Goal: Information Seeking & Learning: Check status

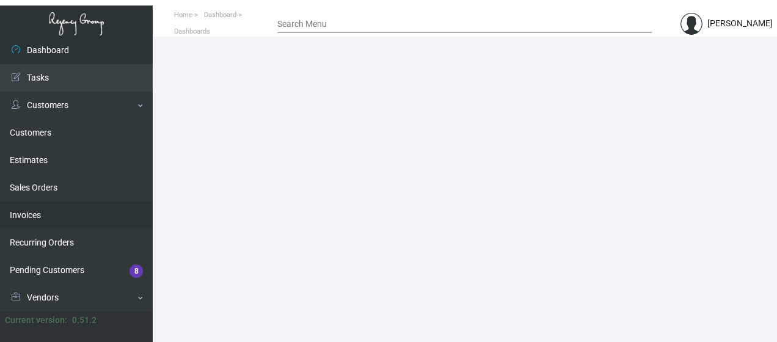
click at [135, 220] on link "Invoices" at bounding box center [76, 214] width 153 height 27
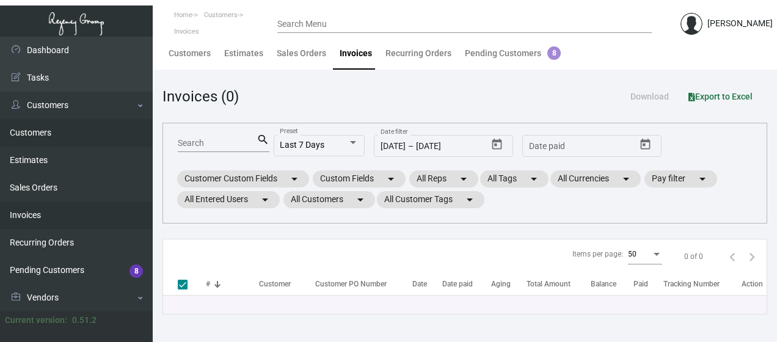
click at [140, 120] on link "Customers" at bounding box center [76, 132] width 153 height 27
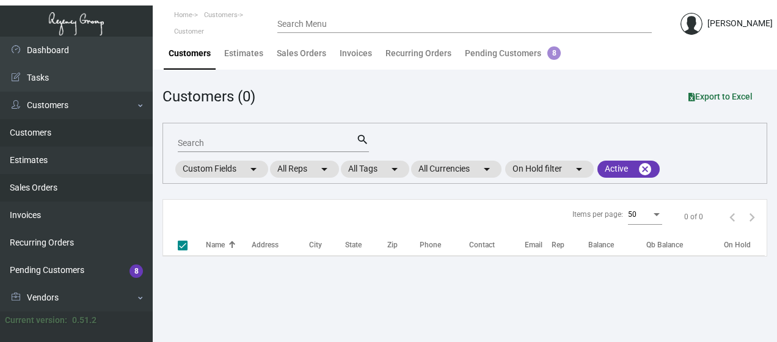
checkbox input "false"
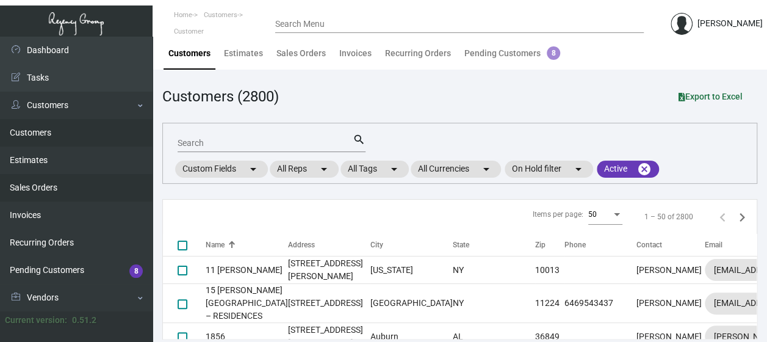
click at [145, 196] on link "Sales Orders" at bounding box center [76, 187] width 153 height 27
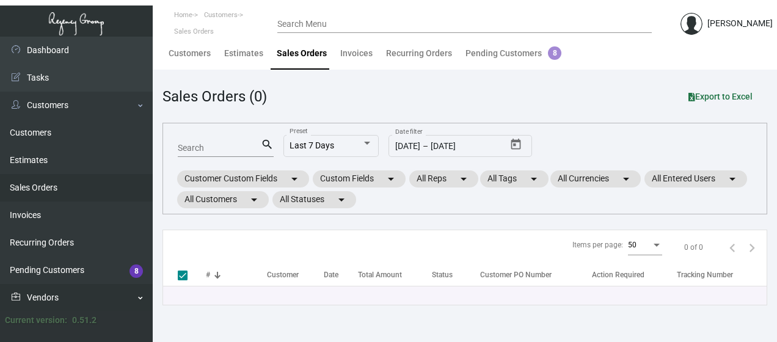
click at [146, 301] on link "Vendors" at bounding box center [76, 297] width 153 height 27
click at [140, 299] on link "Vendors" at bounding box center [76, 297] width 153 height 27
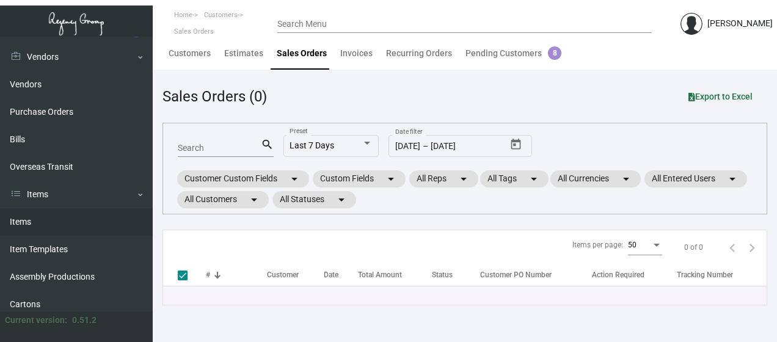
click at [19, 220] on link "Items" at bounding box center [76, 221] width 153 height 27
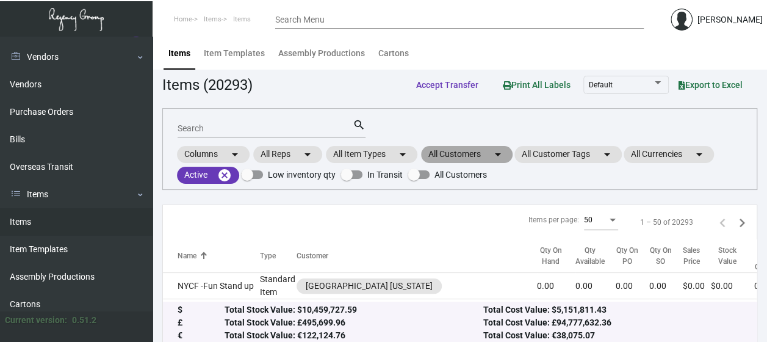
click at [458, 158] on mat-chip "All Customers arrow_drop_down" at bounding box center [467, 154] width 92 height 17
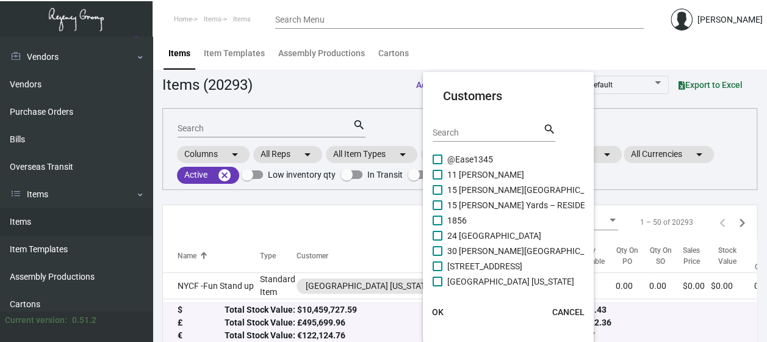
click at [457, 129] on input "Search" at bounding box center [488, 133] width 110 height 10
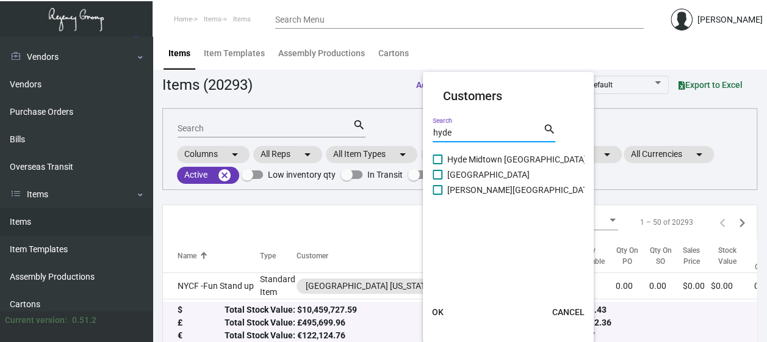
type input "hyde"
click at [446, 156] on label "Hyde Midtown [GEOGRAPHIC_DATA]" at bounding box center [510, 159] width 154 height 15
click at [438, 164] on input "Hyde Midtown [GEOGRAPHIC_DATA]" at bounding box center [437, 164] width 1 height 1
checkbox input "true"
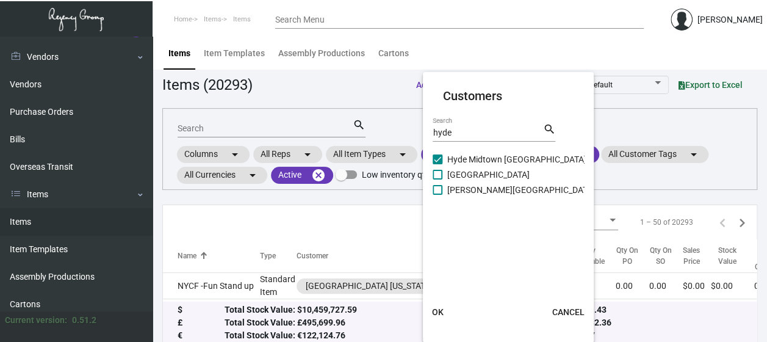
click at [438, 313] on span "OK" at bounding box center [438, 312] width 12 height 10
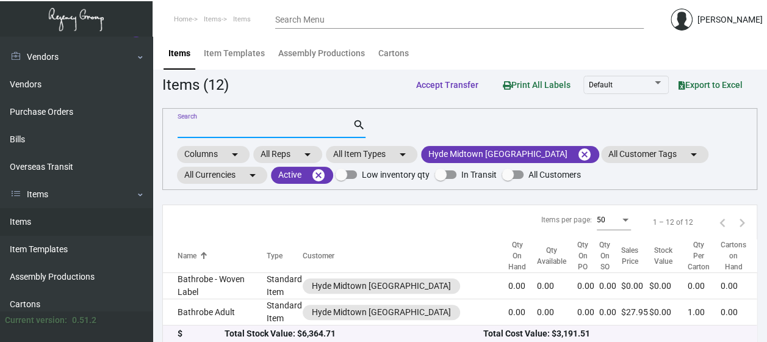
click at [233, 128] on input "Search" at bounding box center [265, 129] width 175 height 10
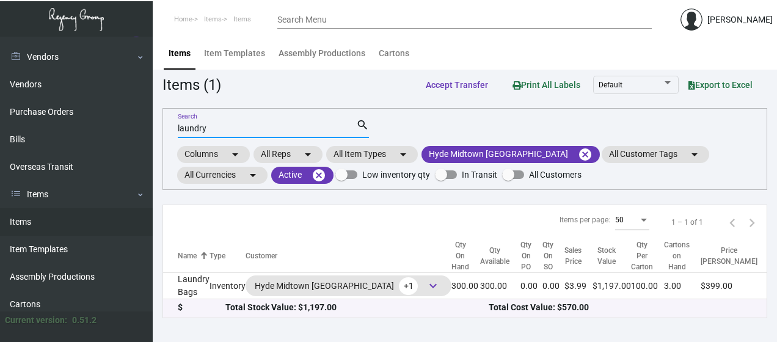
type input "laundry"
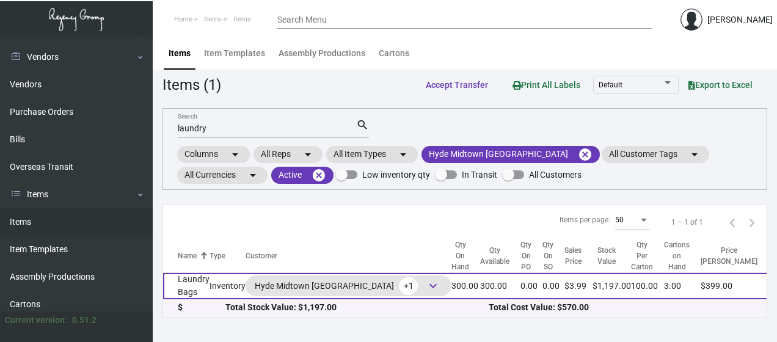
click at [194, 291] on td "Laundry Bags" at bounding box center [186, 286] width 46 height 26
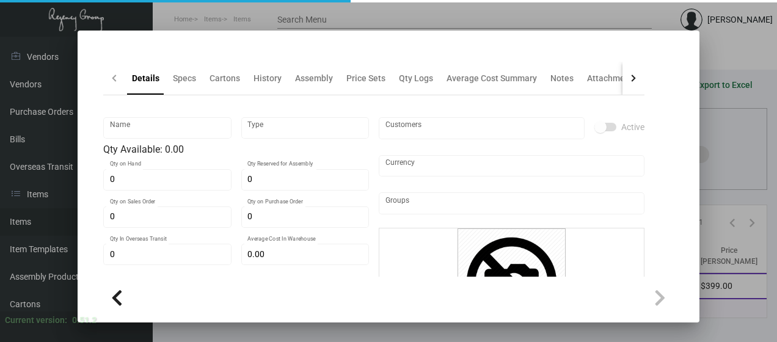
type input "Laundry Bags"
type input "Inventory"
type input "300"
type input "$ 1.90"
type input "1541"
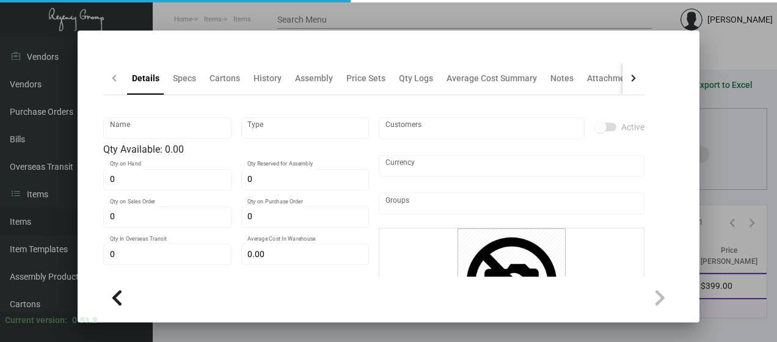
type input "Standard"
type input "100"
type input "$ 1.90"
type input "$ 3.99"
type textarea "Laundry Bag: Size 17” x 25”, %100 10oz. natural cotton canvas material, 1 color…"
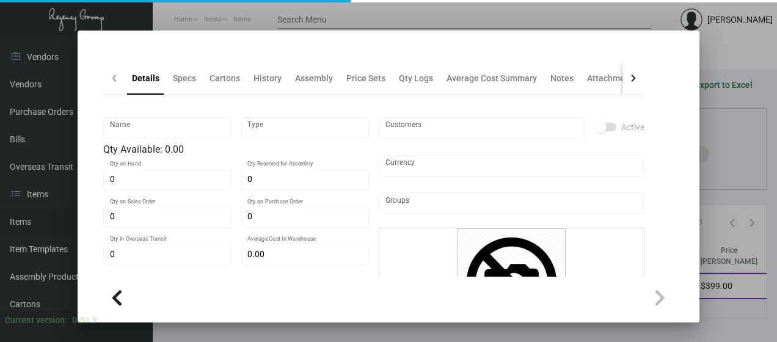
type textarea "Laundry Bag: Size 17” x 25”, %100 10oz. natural cotton canvas material, 1 color…"
checkbox input "true"
type input "United States Dollar $"
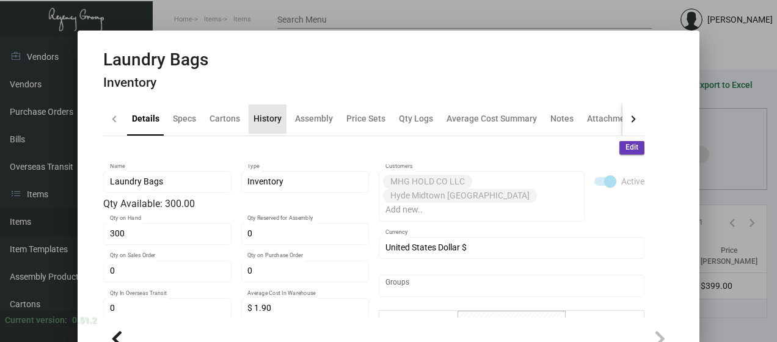
click at [265, 121] on div "History" at bounding box center [267, 118] width 28 height 13
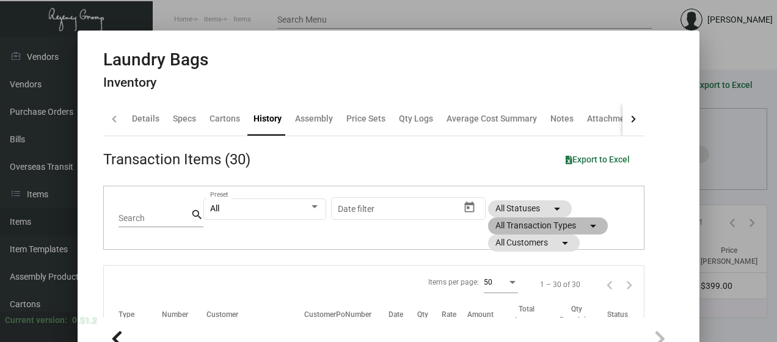
click at [518, 226] on mat-chip "All Transaction Types arrow_drop_down" at bounding box center [548, 225] width 120 height 17
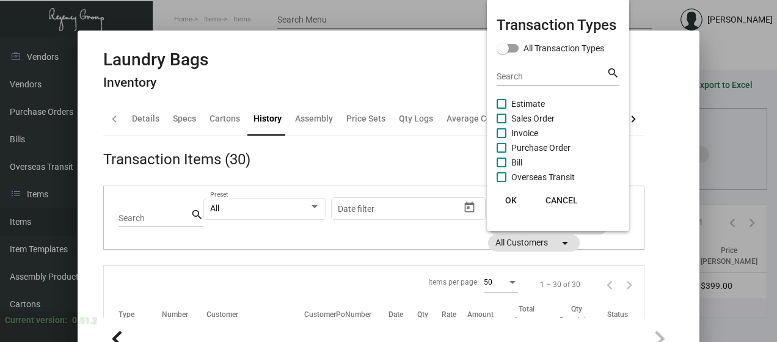
click at [504, 148] on span at bounding box center [501, 148] width 10 height 10
click at [501, 153] on input "Purchase Order" at bounding box center [501, 153] width 1 height 1
checkbox input "true"
click at [513, 203] on span "OK" at bounding box center [511, 200] width 12 height 10
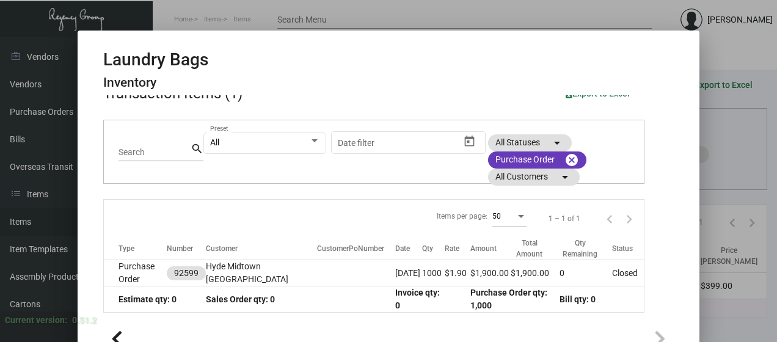
scroll to position [67, 0]
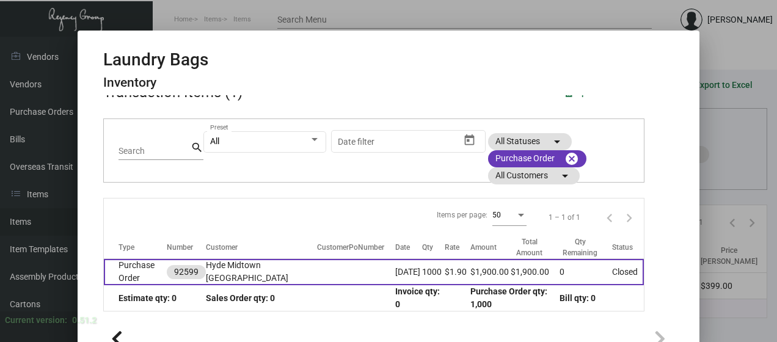
click at [129, 274] on td "Purchase Order" at bounding box center [135, 272] width 63 height 26
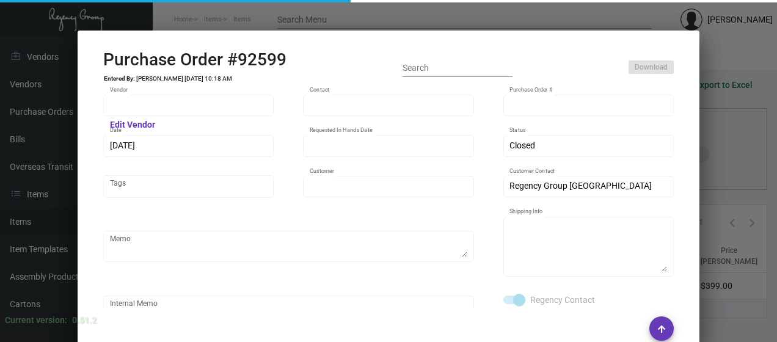
type input "Hangzhou [PERSON_NAME] Leisure Product Co. LTD"
type input "[PERSON_NAME]"
type input "92599"
type input "[DATE]"
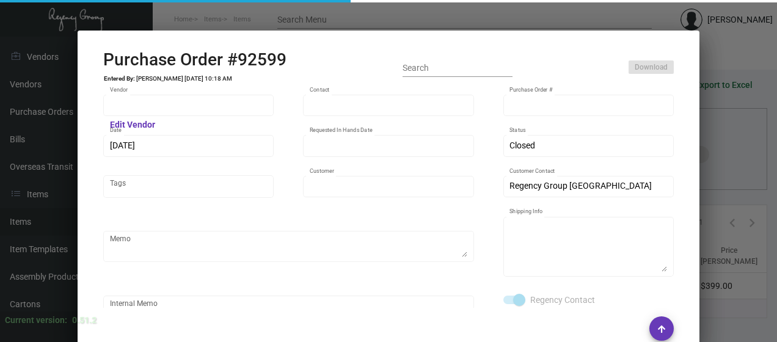
type input "Hyde Midtown [GEOGRAPHIC_DATA]"
type textarea "Regency Group NJ - [PERSON_NAME] [STREET_ADDRESS]"
checkbox input "true"
type input "$ 0.00"
type input "United States Dollar $"
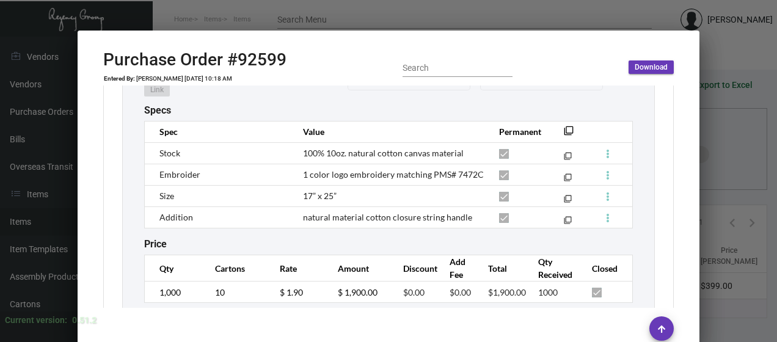
scroll to position [733, 0]
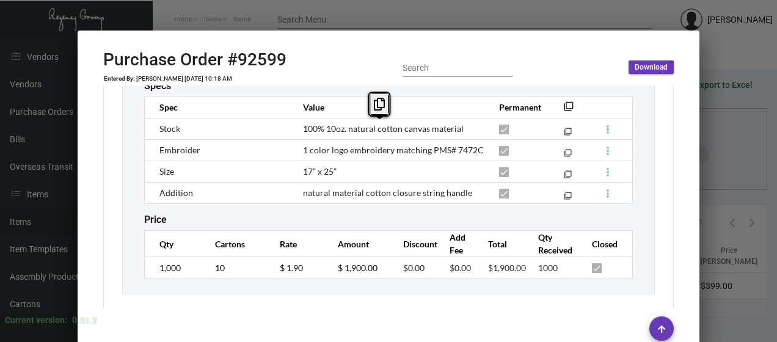
copy span "100% 10oz. natural cotton canvas material"
drag, startPoint x: 464, startPoint y: 129, endPoint x: 302, endPoint y: 130, distance: 162.4
click at [302, 130] on td "100% 10oz. natural cotton canvas material" at bounding box center [389, 128] width 196 height 21
drag, startPoint x: 338, startPoint y: 168, endPoint x: 298, endPoint y: 176, distance: 41.0
click at [298, 176] on td "17” x 25”" at bounding box center [389, 171] width 196 height 21
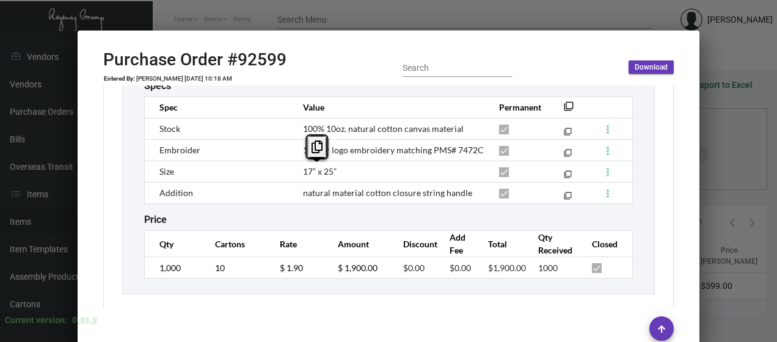
copy span "17” x 25”"
click at [298, 176] on td "17” x 25”" at bounding box center [389, 171] width 196 height 21
copy span "natural material cotton closure string handle"
drag, startPoint x: 471, startPoint y: 192, endPoint x: 299, endPoint y: 190, distance: 172.8
click at [299, 190] on td "natural material cotton closure string handle" at bounding box center [389, 192] width 196 height 21
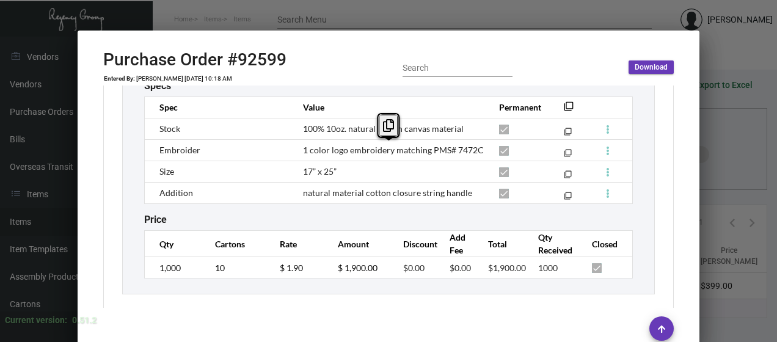
copy span "1 color logo embroidery matching PMS# 7472C"
drag, startPoint x: 299, startPoint y: 148, endPoint x: 476, endPoint y: 151, distance: 176.4
click at [476, 151] on td "1 color logo embroidery matching PMS# 7472C" at bounding box center [389, 149] width 196 height 21
copy h2 "92599"
drag, startPoint x: 296, startPoint y: 56, endPoint x: 238, endPoint y: 61, distance: 58.2
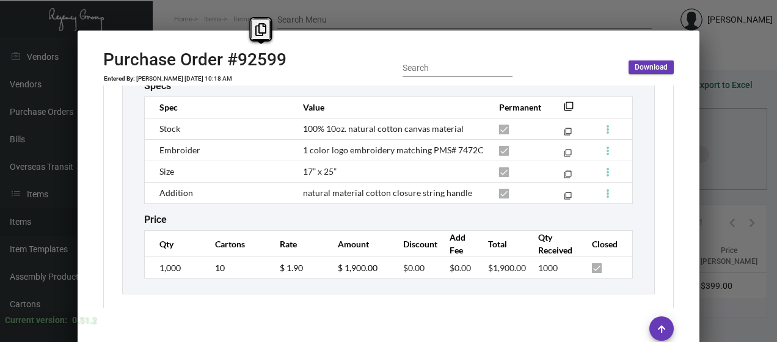
click at [238, 61] on div "Purchase Order #92599 Entered By: [PERSON_NAME] [DATE] 10:18 AM Search Download" at bounding box center [388, 67] width 570 height 36
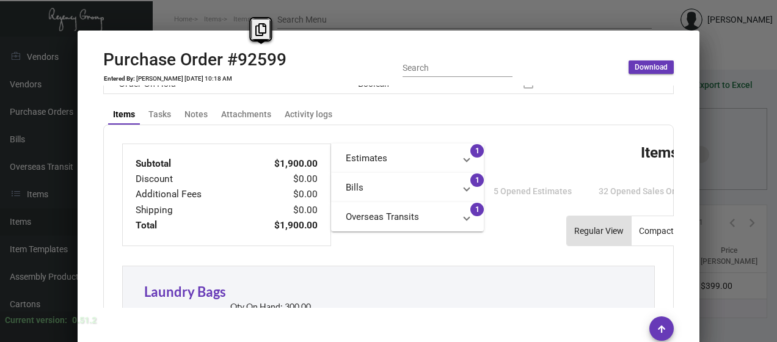
scroll to position [398, 0]
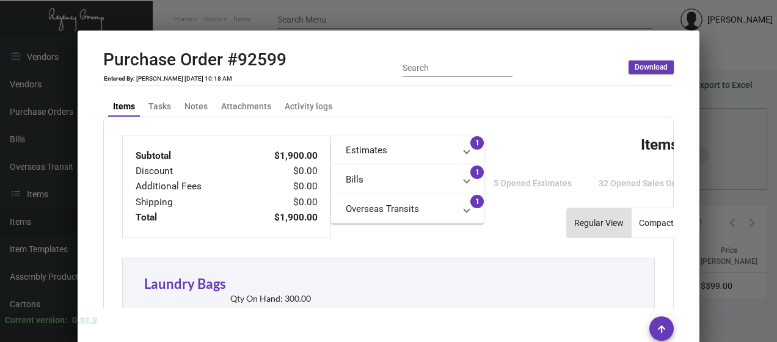
click at [364, 151] on mat-panel-title "Estimates" at bounding box center [400, 150] width 109 height 14
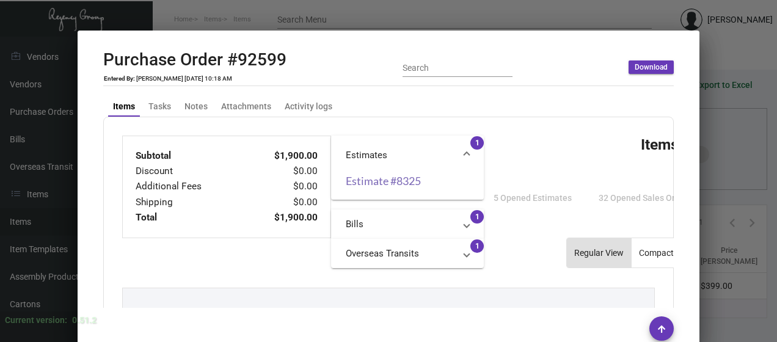
click at [400, 181] on link "Estimate #8325" at bounding box center [407, 181] width 123 height 12
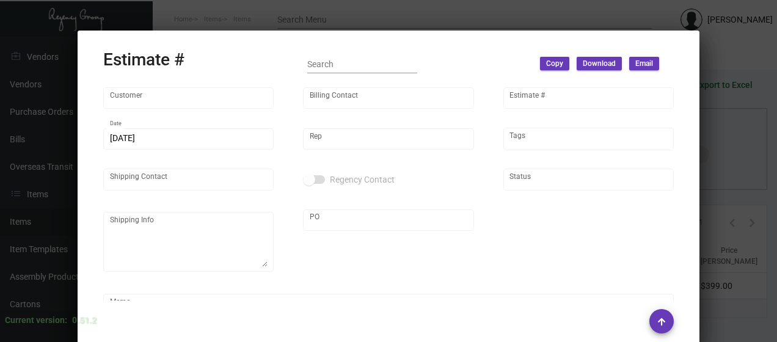
type input "Hyde Midtown [GEOGRAPHIC_DATA]"
type input "[PERSON_NAME]"
type input "8325"
type input "[DATE]"
type input "[PERSON_NAME]"
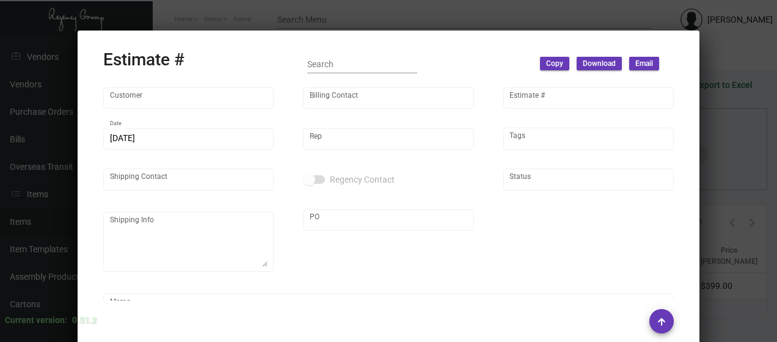
type input "[PERSON_NAME]"
type input "United States Dollar $"
type input "$ 0.00"
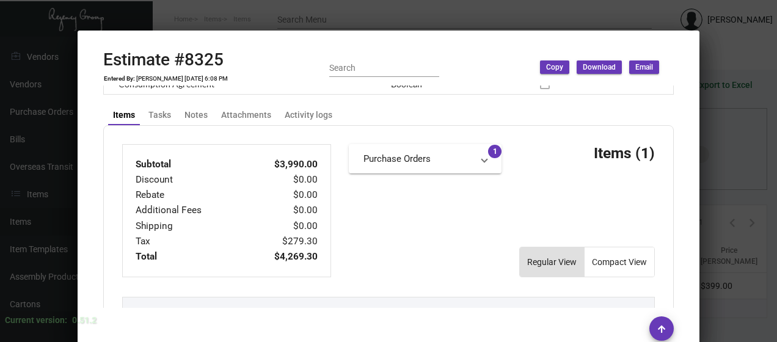
scroll to position [383, 0]
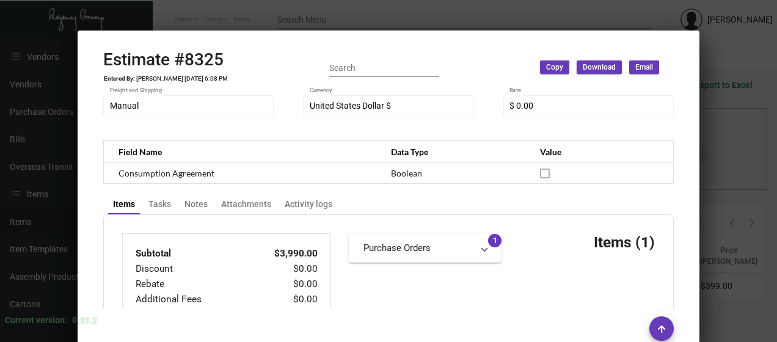
click at [396, 249] on mat-panel-title "Purchase Orders" at bounding box center [417, 248] width 109 height 14
click at [405, 280] on link "Purchase Order #92599" at bounding box center [424, 278] width 123 height 12
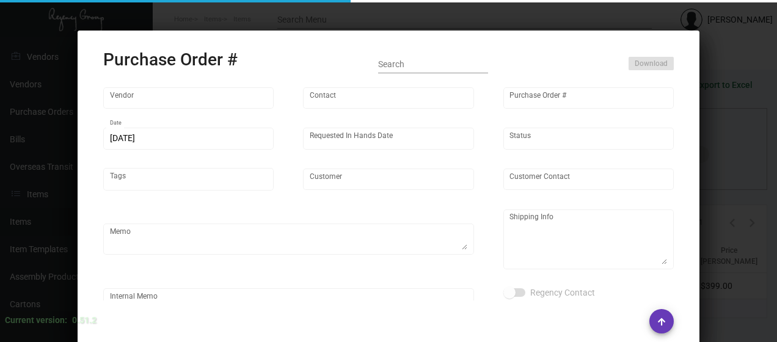
type input "Hangzhou [PERSON_NAME] Leisure Product Co. LTD"
type input "[PERSON_NAME]"
type input "92599"
type input "[DATE]"
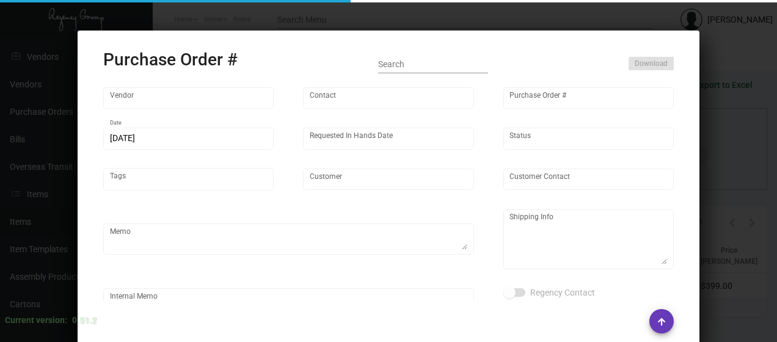
type input "Hyde Midtown [GEOGRAPHIC_DATA]"
type textarea "Regency Group NJ - [PERSON_NAME] [STREET_ADDRESS]"
checkbox input "true"
type input "$ 0.00"
type input "United States Dollar $"
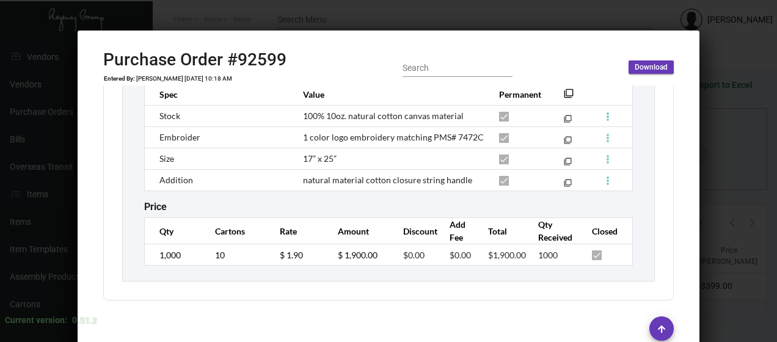
scroll to position [754, 0]
